Goal: Navigation & Orientation: Find specific page/section

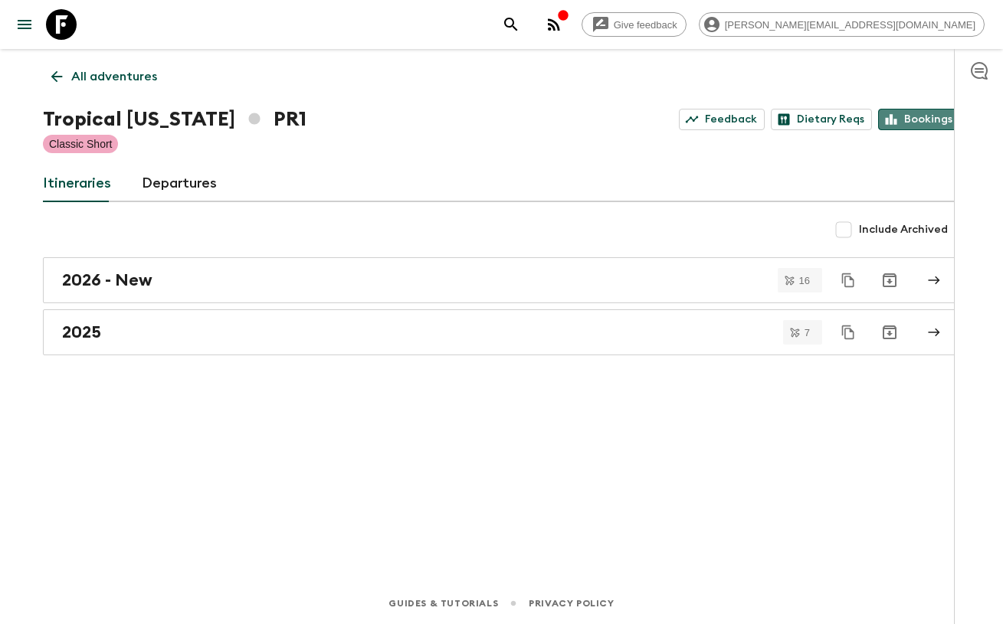
click at [937, 116] on link "Bookings" at bounding box center [919, 119] width 82 height 21
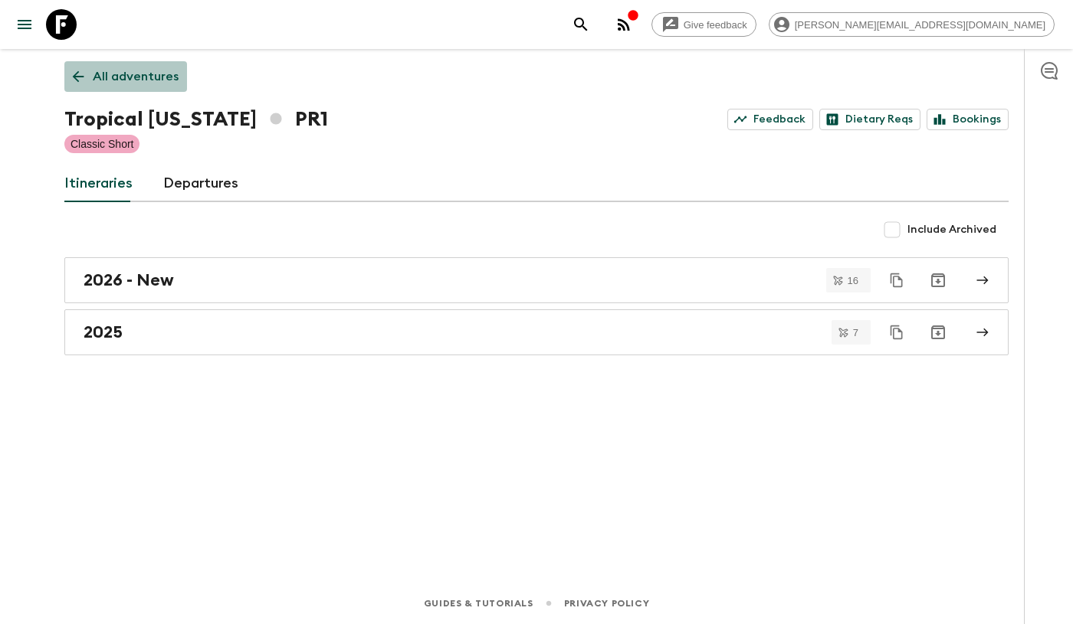
click at [145, 77] on p "All adventures" at bounding box center [136, 76] width 86 height 18
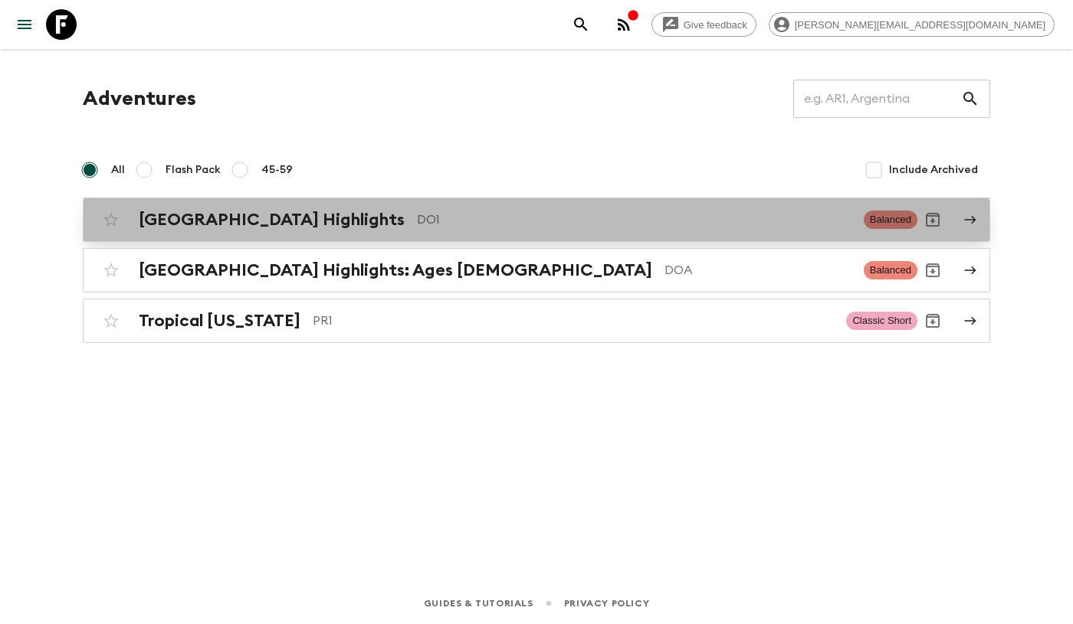
click at [893, 217] on span "Balanced" at bounding box center [890, 220] width 54 height 18
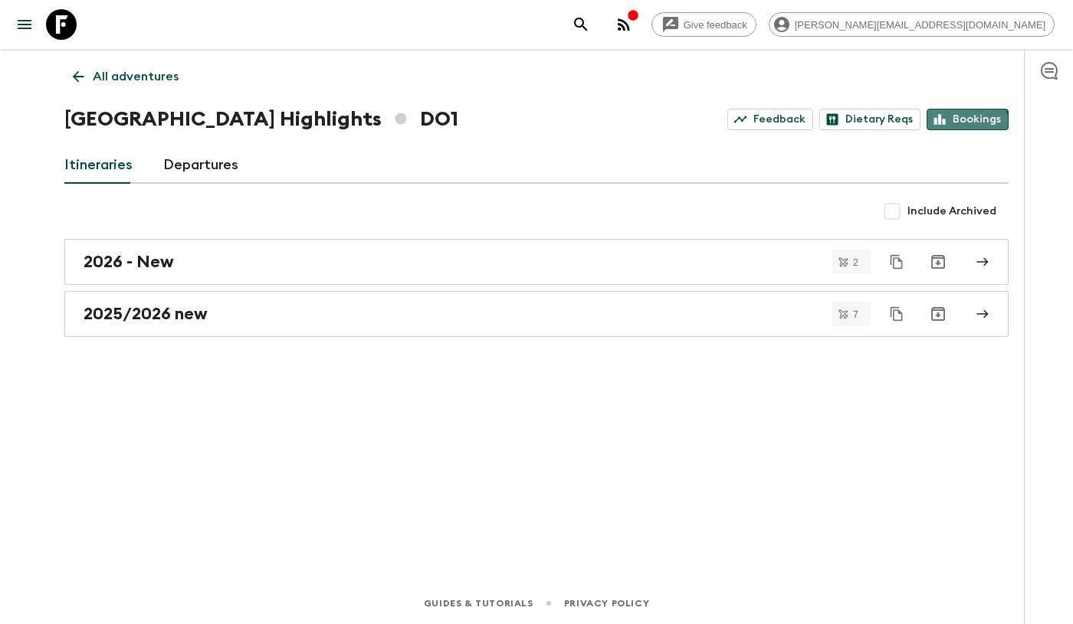
click at [960, 125] on link "Bookings" at bounding box center [967, 119] width 82 height 21
